Goal: Check status: Check status

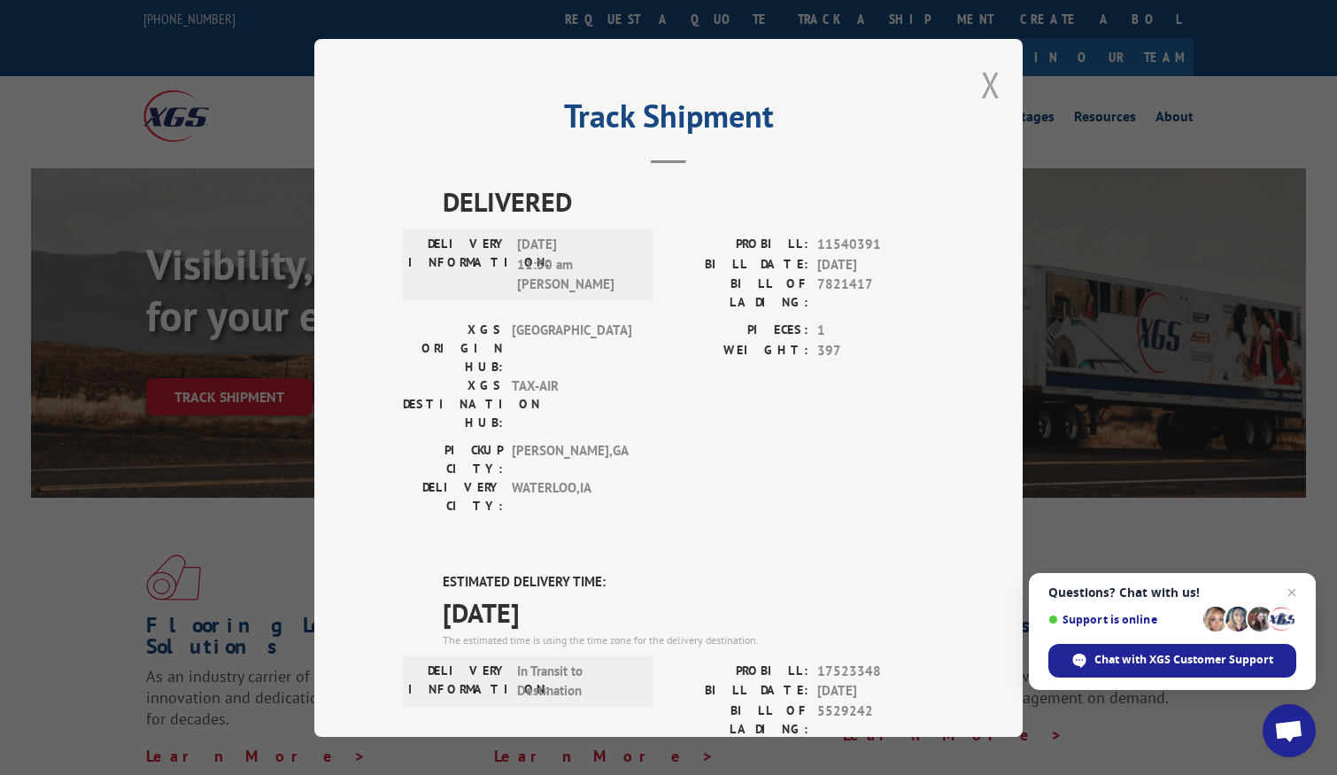
click at [984, 81] on button "Close modal" at bounding box center [990, 84] width 19 height 47
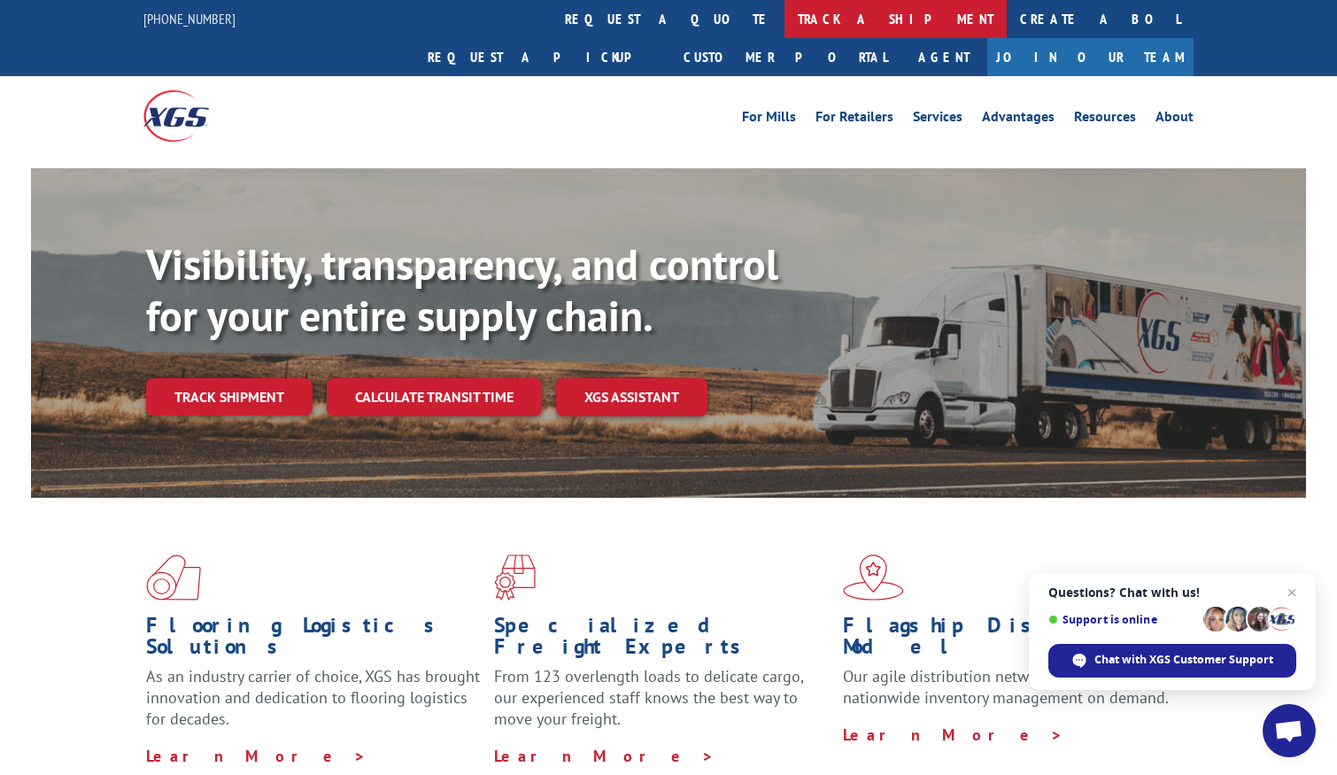
click at [784, 20] on link "track a shipment" at bounding box center [895, 19] width 222 height 38
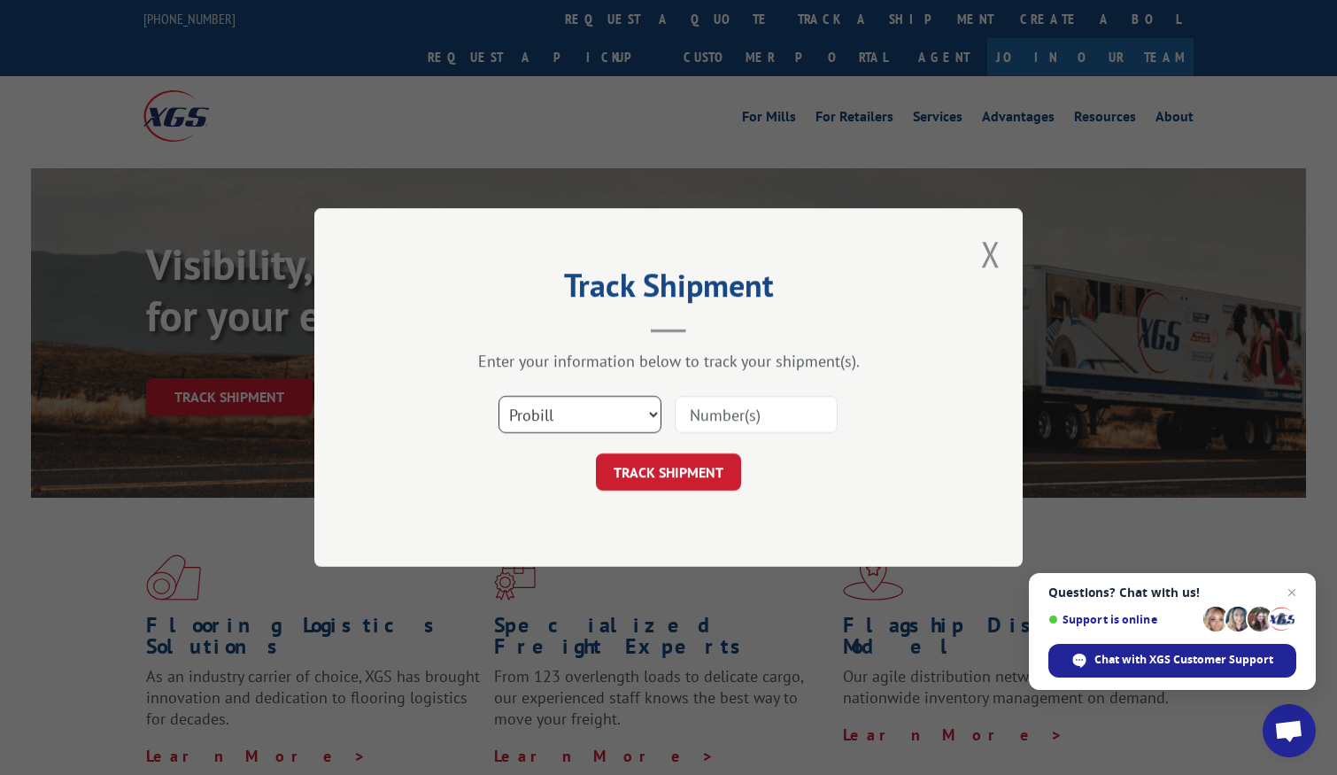
drag, startPoint x: 542, startPoint y: 409, endPoint x: 542, endPoint y: 431, distance: 22.1
click at [542, 409] on select "Select category... Probill BOL PO" at bounding box center [579, 414] width 163 height 37
select select "po"
click at [498, 396] on select "Select category... Probill BOL PO" at bounding box center [579, 414] width 163 height 37
drag, startPoint x: 755, startPoint y: 396, endPoint x: 752, endPoint y: 434, distance: 38.2
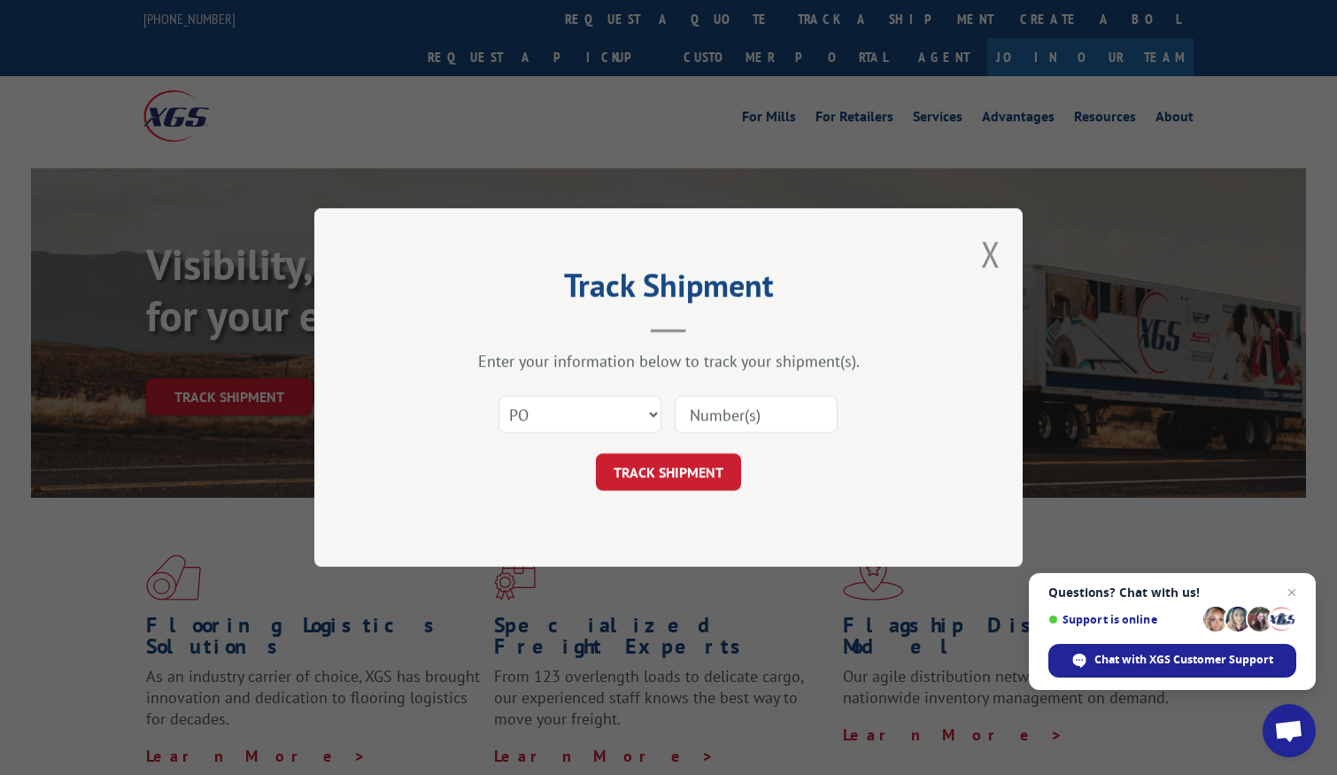
click at [755, 398] on input at bounding box center [756, 414] width 163 height 37
paste input "32502515"
type input "32502515"
click at [706, 474] on button "TRACK SHIPMENT" at bounding box center [668, 471] width 145 height 37
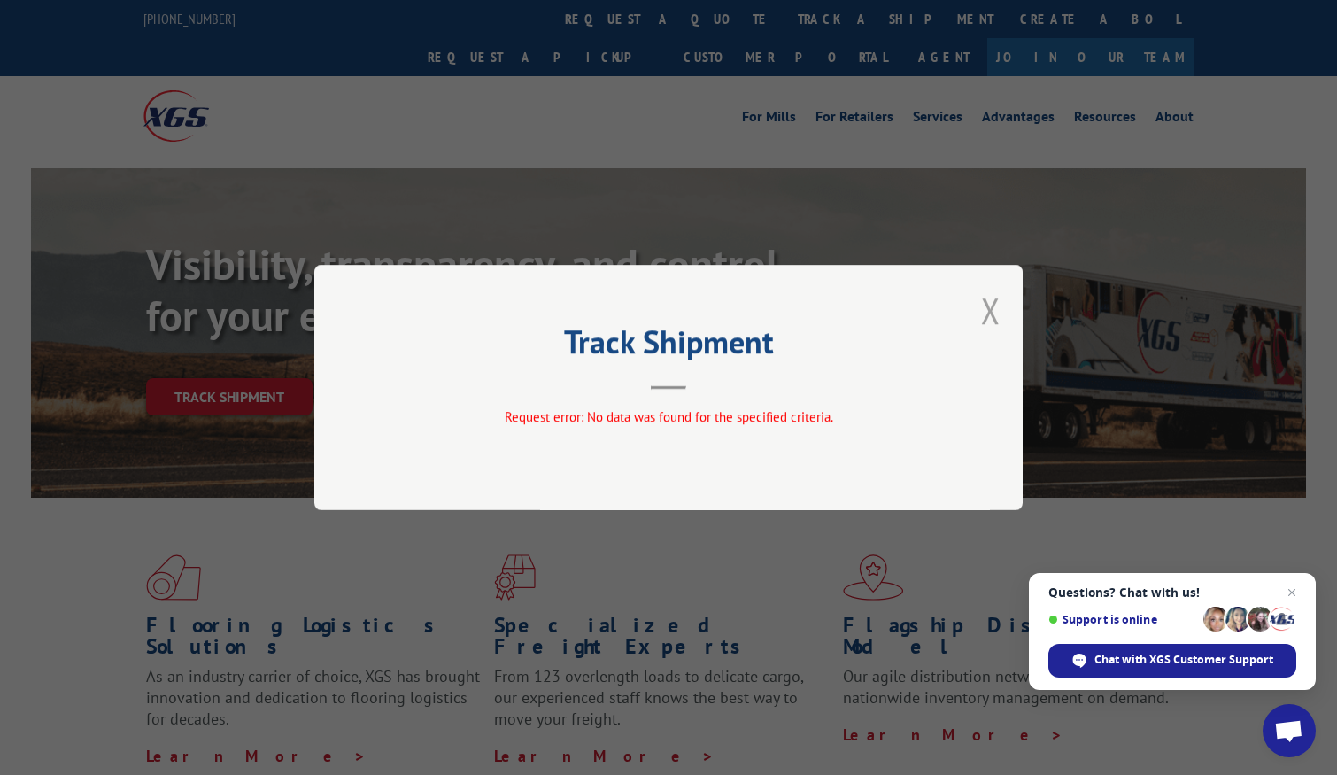
click at [986, 305] on button "Close modal" at bounding box center [990, 310] width 19 height 47
